Goal: Transaction & Acquisition: Purchase product/service

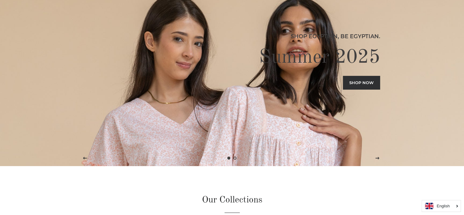
scroll to position [61, 0]
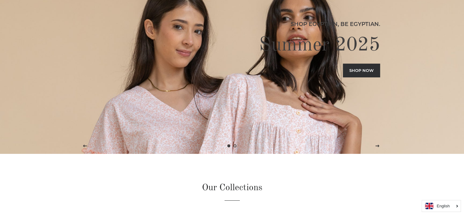
click at [363, 73] on link "Shop now" at bounding box center [361, 69] width 37 height 13
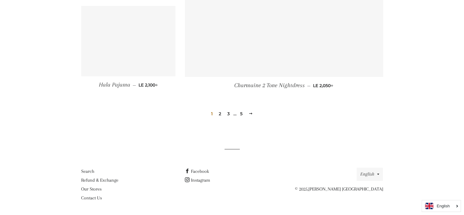
scroll to position [872, 0]
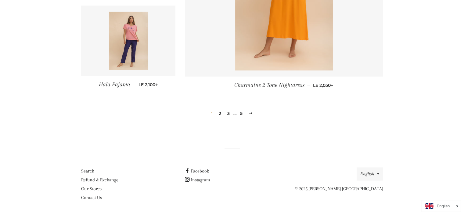
click at [220, 114] on link "2" at bounding box center [219, 113] width 7 height 9
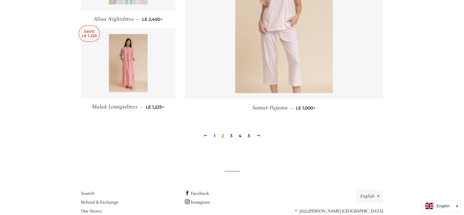
scroll to position [878, 0]
